Goal: Transaction & Acquisition: Obtain resource

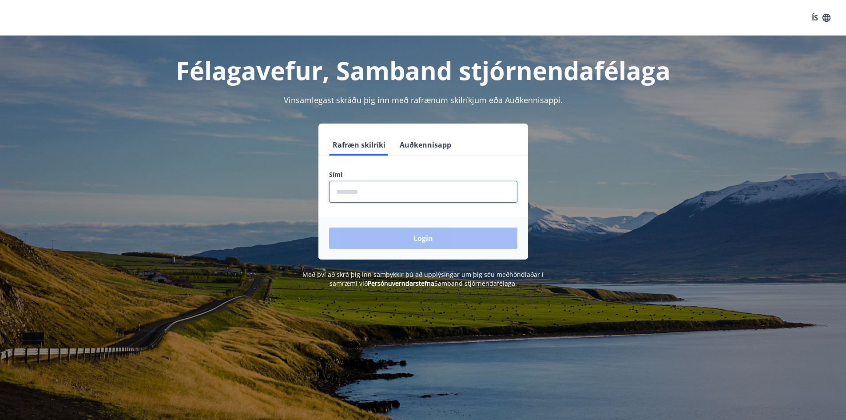
click at [349, 190] on input "phone" at bounding box center [423, 192] width 188 height 22
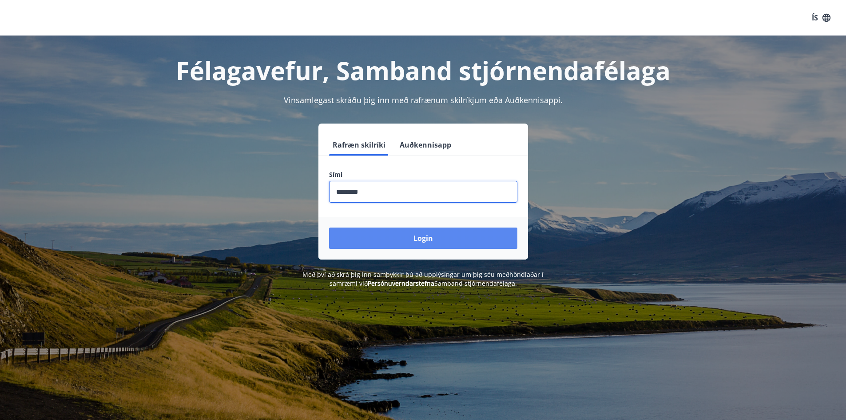
type input "********"
click at [385, 235] on button "Login" at bounding box center [423, 237] width 188 height 21
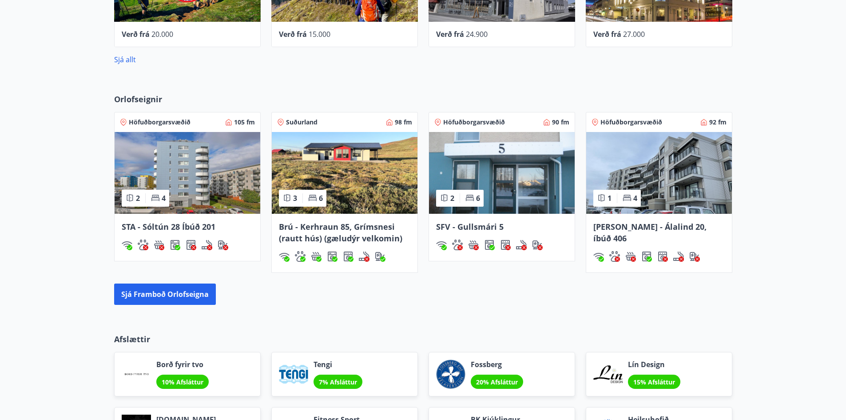
scroll to position [533, 0]
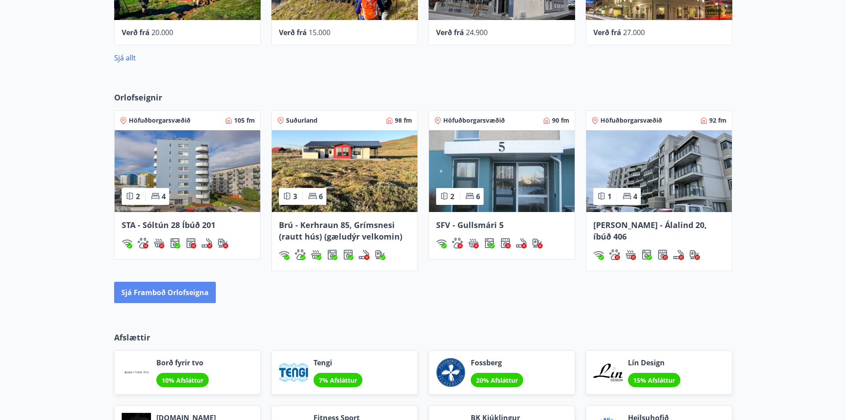
click at [148, 292] on button "Sjá framboð orlofseigna" at bounding box center [165, 292] width 102 height 21
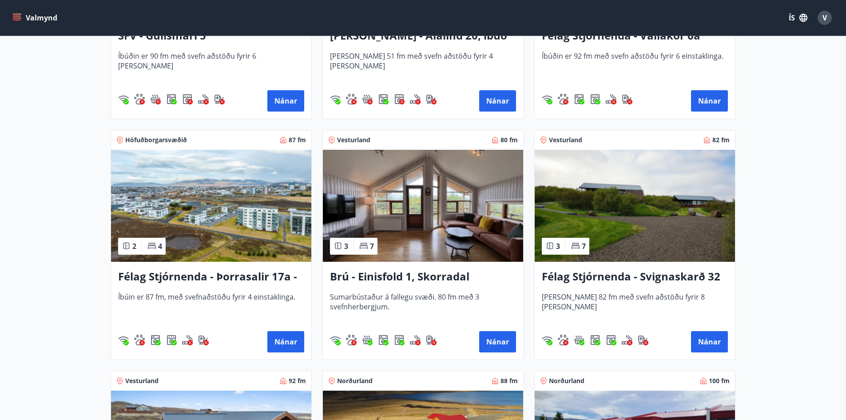
scroll to position [1288, 0]
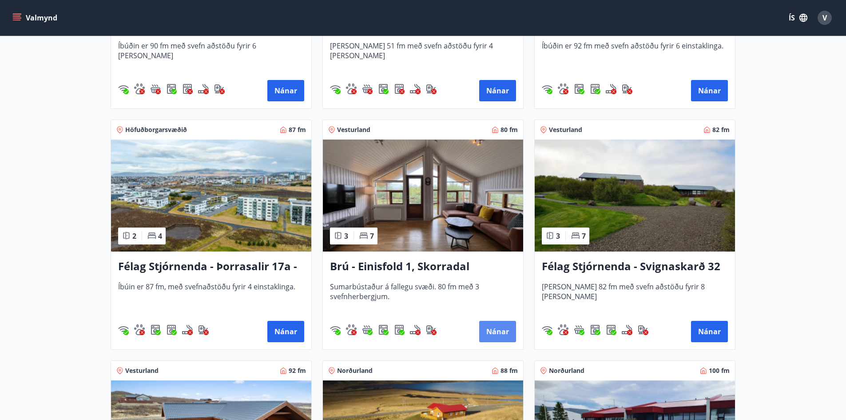
click at [504, 332] on button "Nánar" at bounding box center [497, 331] width 37 height 21
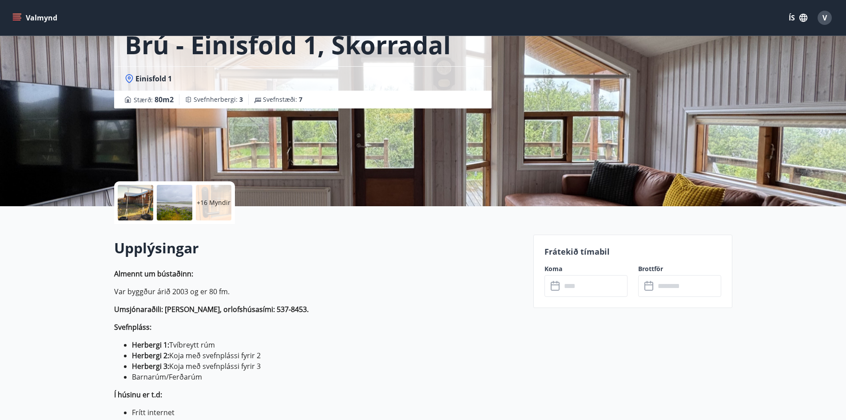
scroll to position [117, 0]
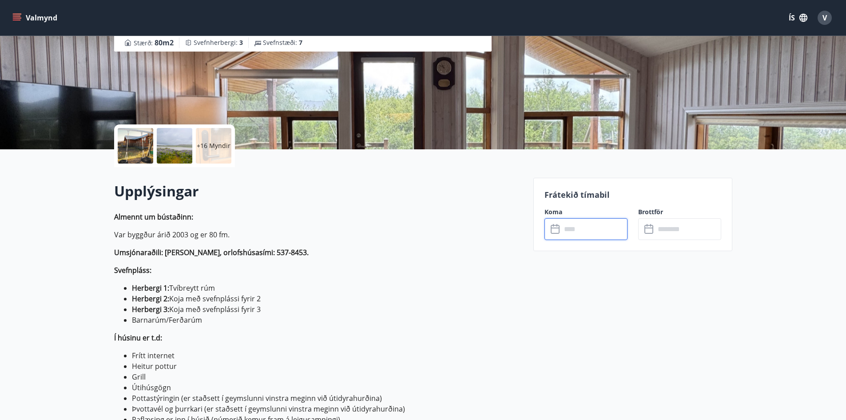
click at [594, 230] on input "text" at bounding box center [595, 229] width 66 height 22
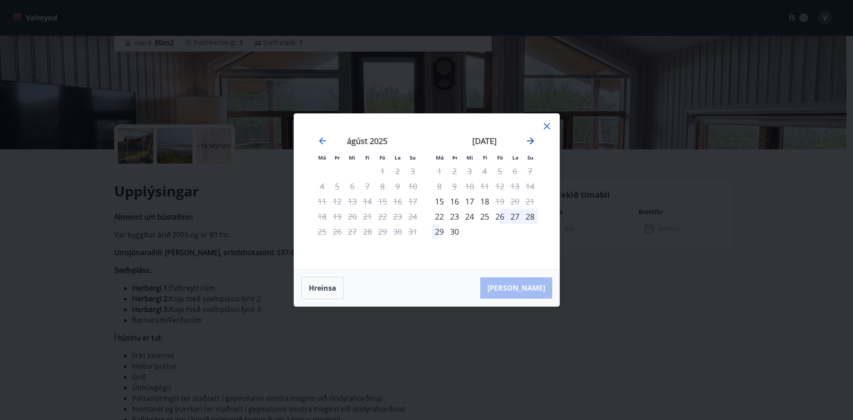
click at [533, 140] on icon "Move forward to switch to the next month." at bounding box center [530, 141] width 11 height 11
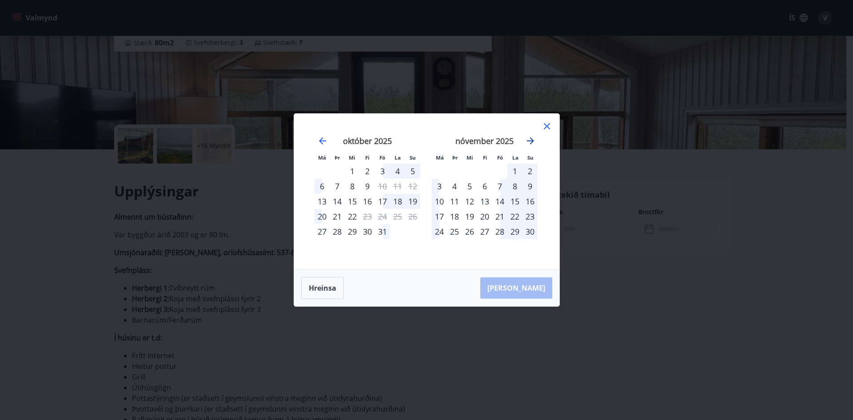
click at [533, 140] on icon "Move forward to switch to the next month." at bounding box center [530, 141] width 11 height 11
click at [545, 126] on icon at bounding box center [547, 126] width 11 height 11
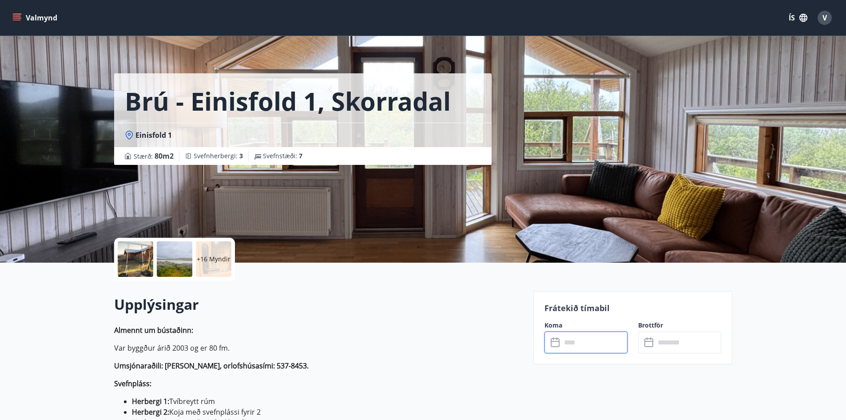
scroll to position [0, 0]
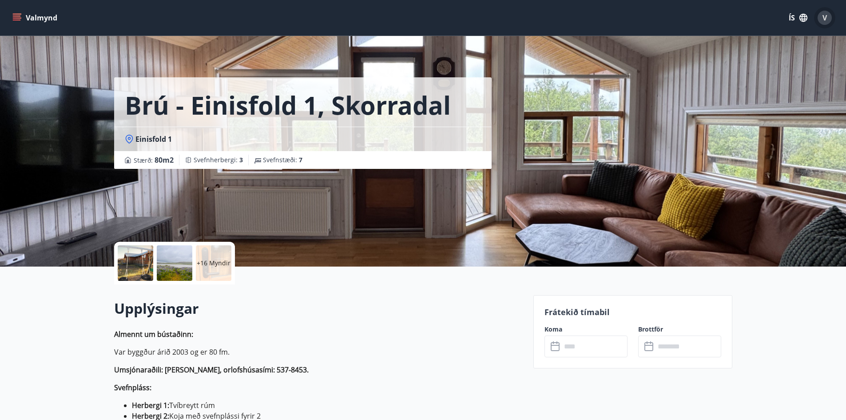
click at [824, 16] on span "V" at bounding box center [825, 18] width 4 height 10
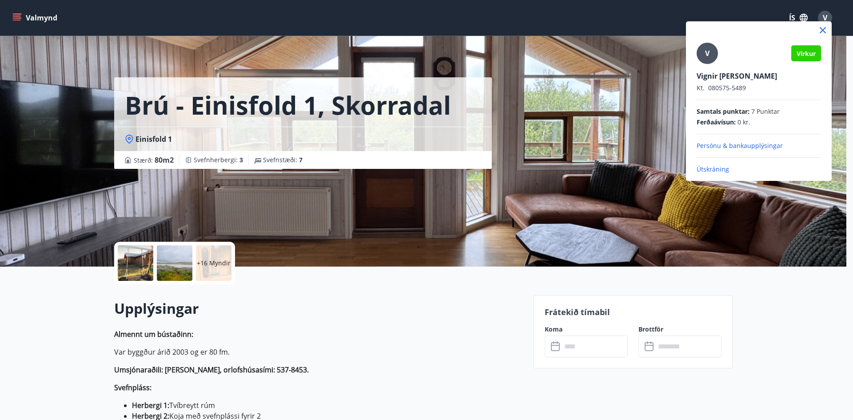
click at [30, 17] on div at bounding box center [426, 210] width 853 height 420
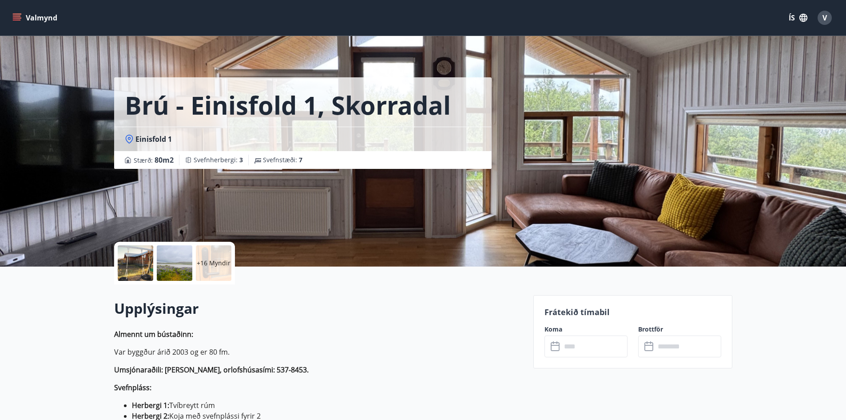
click at [13, 17] on icon "menu" at bounding box center [16, 17] width 9 height 9
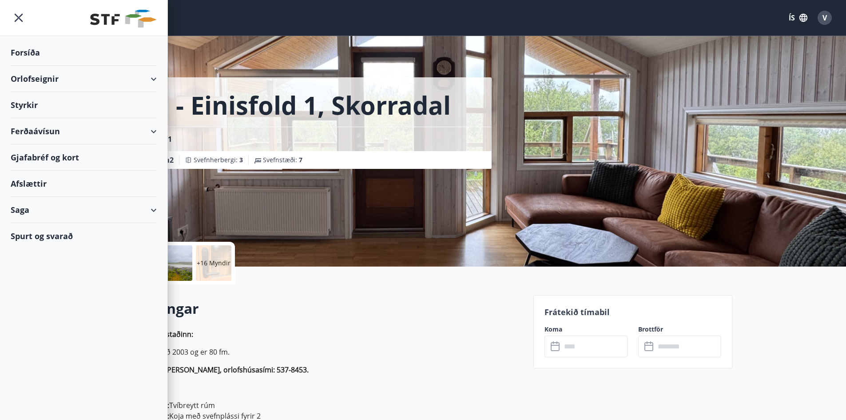
click at [25, 53] on div "Forsíða" at bounding box center [84, 53] width 146 height 26
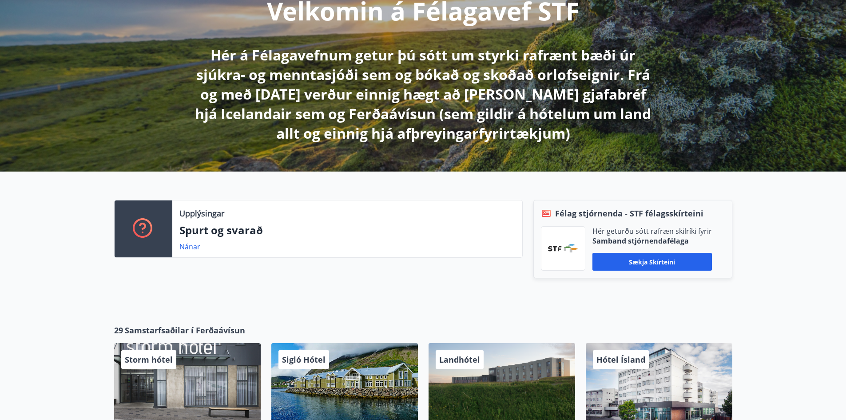
scroll to position [133, 0]
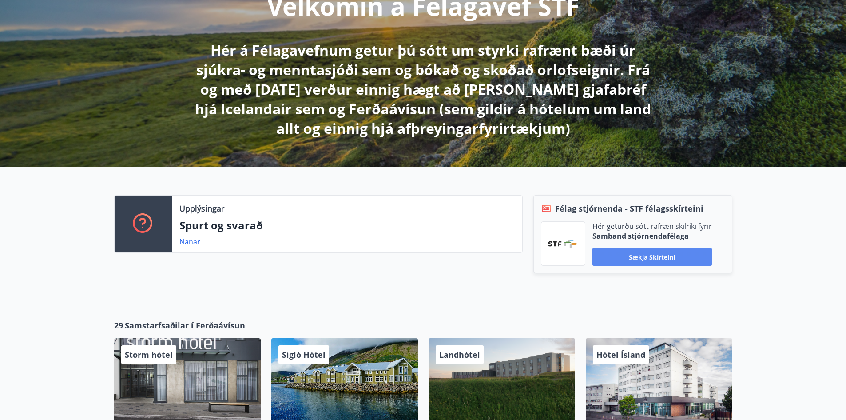
click at [659, 258] on button "Sækja skírteini" at bounding box center [653, 257] width 120 height 18
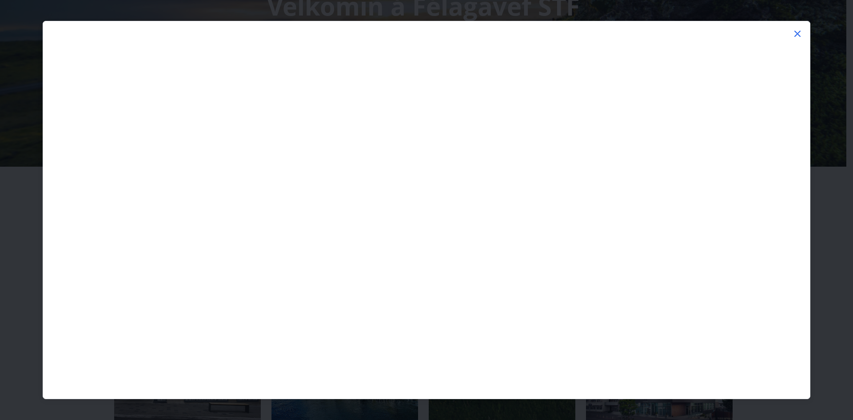
click at [797, 32] on icon at bounding box center [797, 33] width 11 height 11
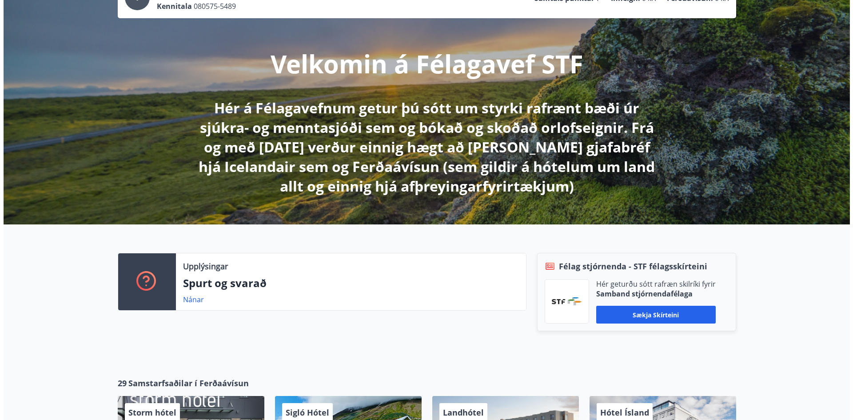
scroll to position [0, 0]
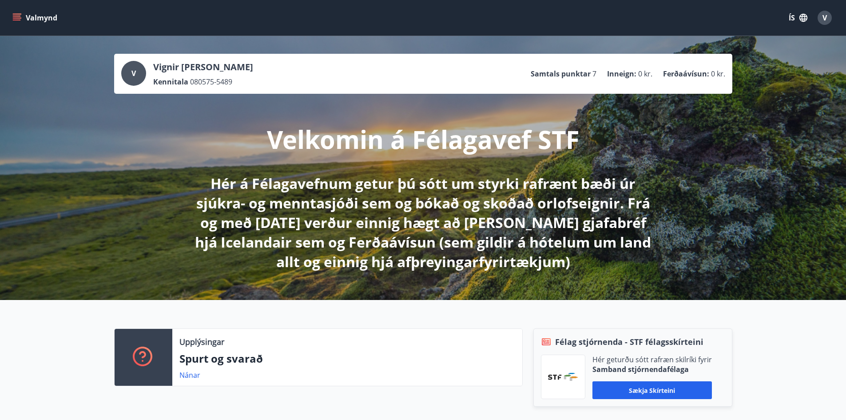
click at [823, 21] on span "V" at bounding box center [825, 18] width 4 height 10
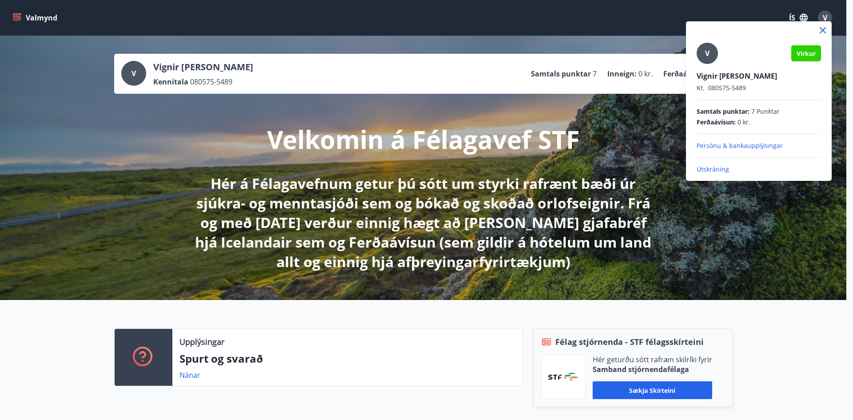
click at [716, 168] on p "Útskráning" at bounding box center [759, 169] width 124 height 9
